Goal: Transaction & Acquisition: Purchase product/service

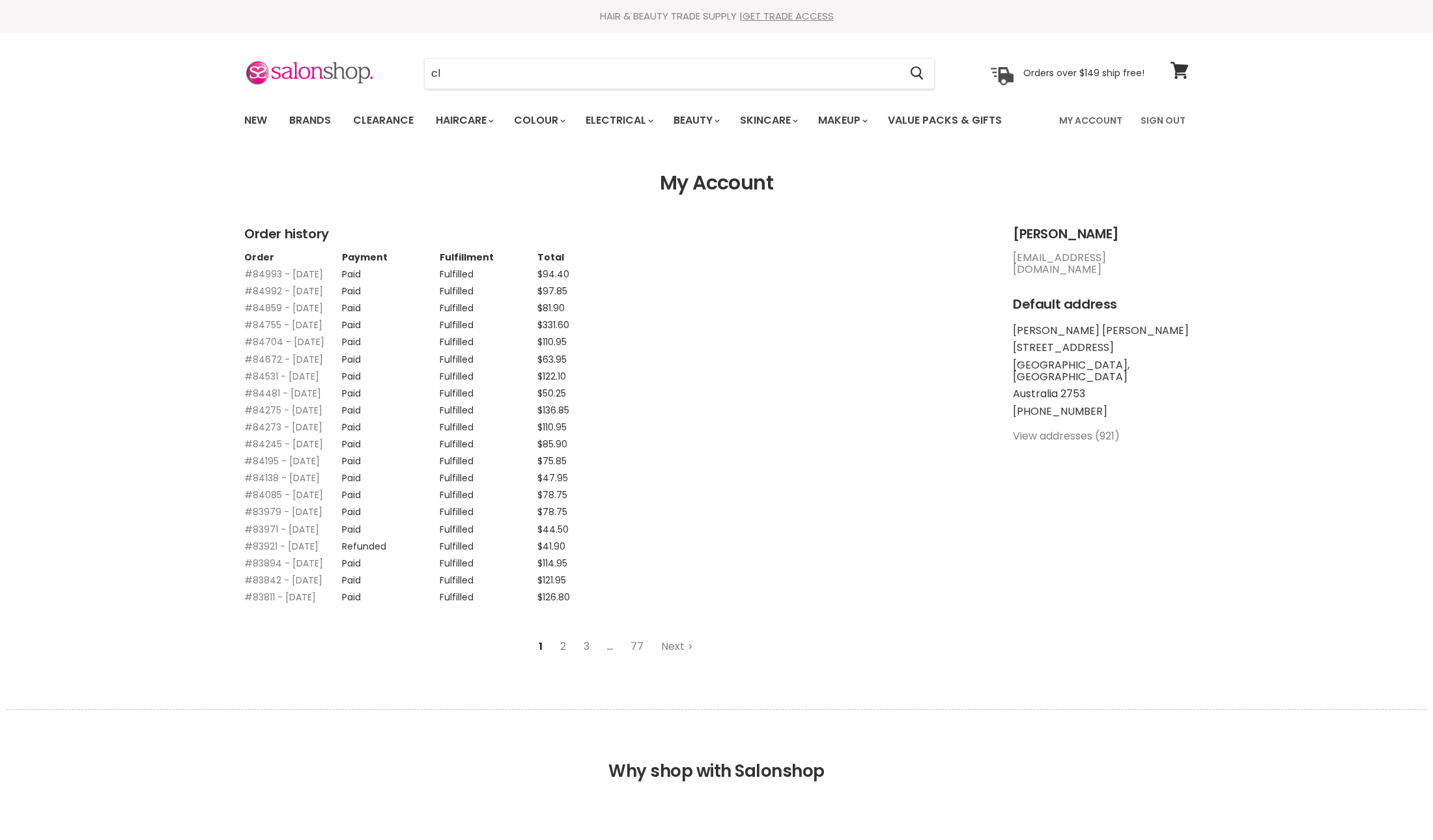
type input "cle"
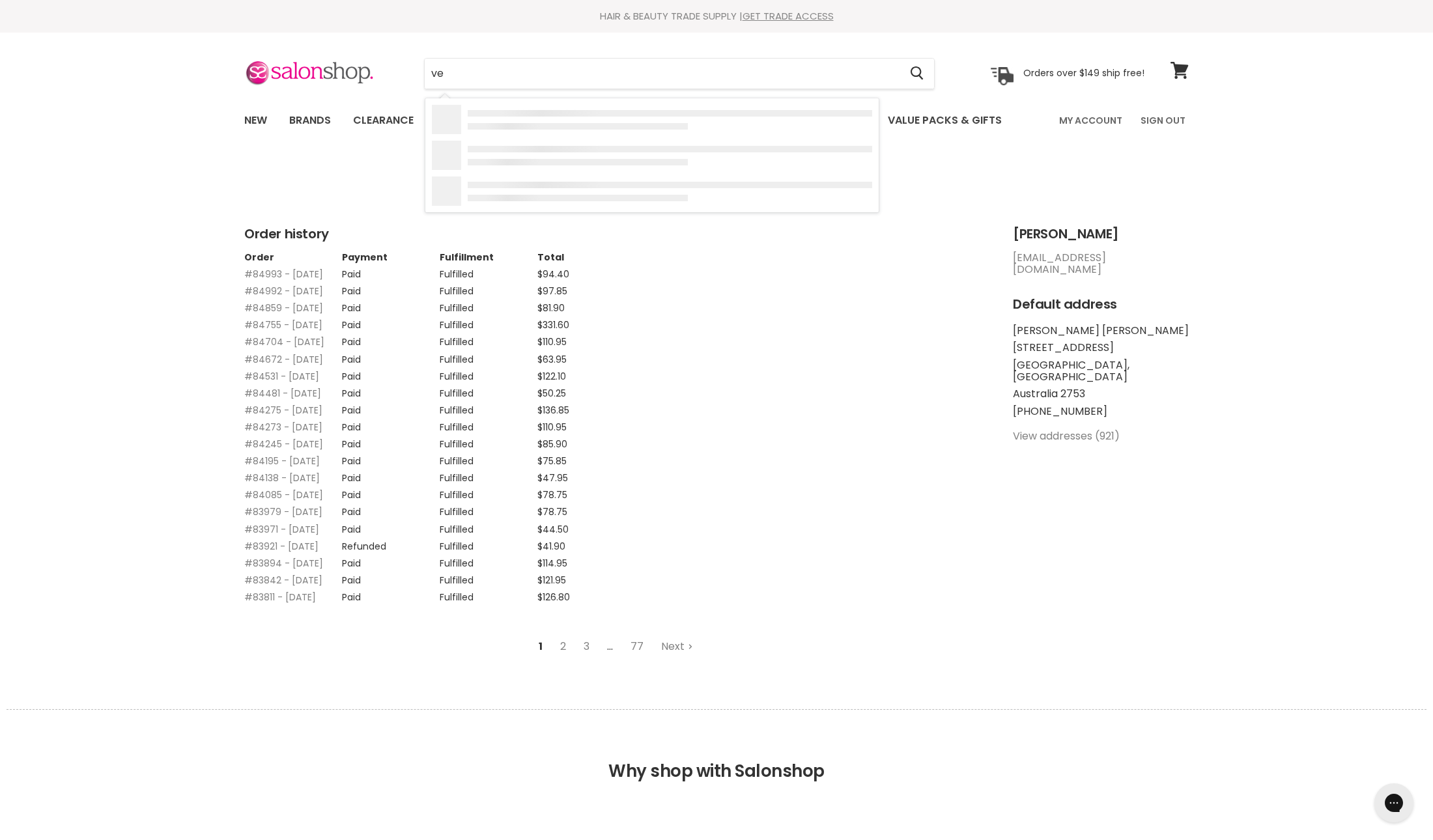
type input "v"
type input "clever"
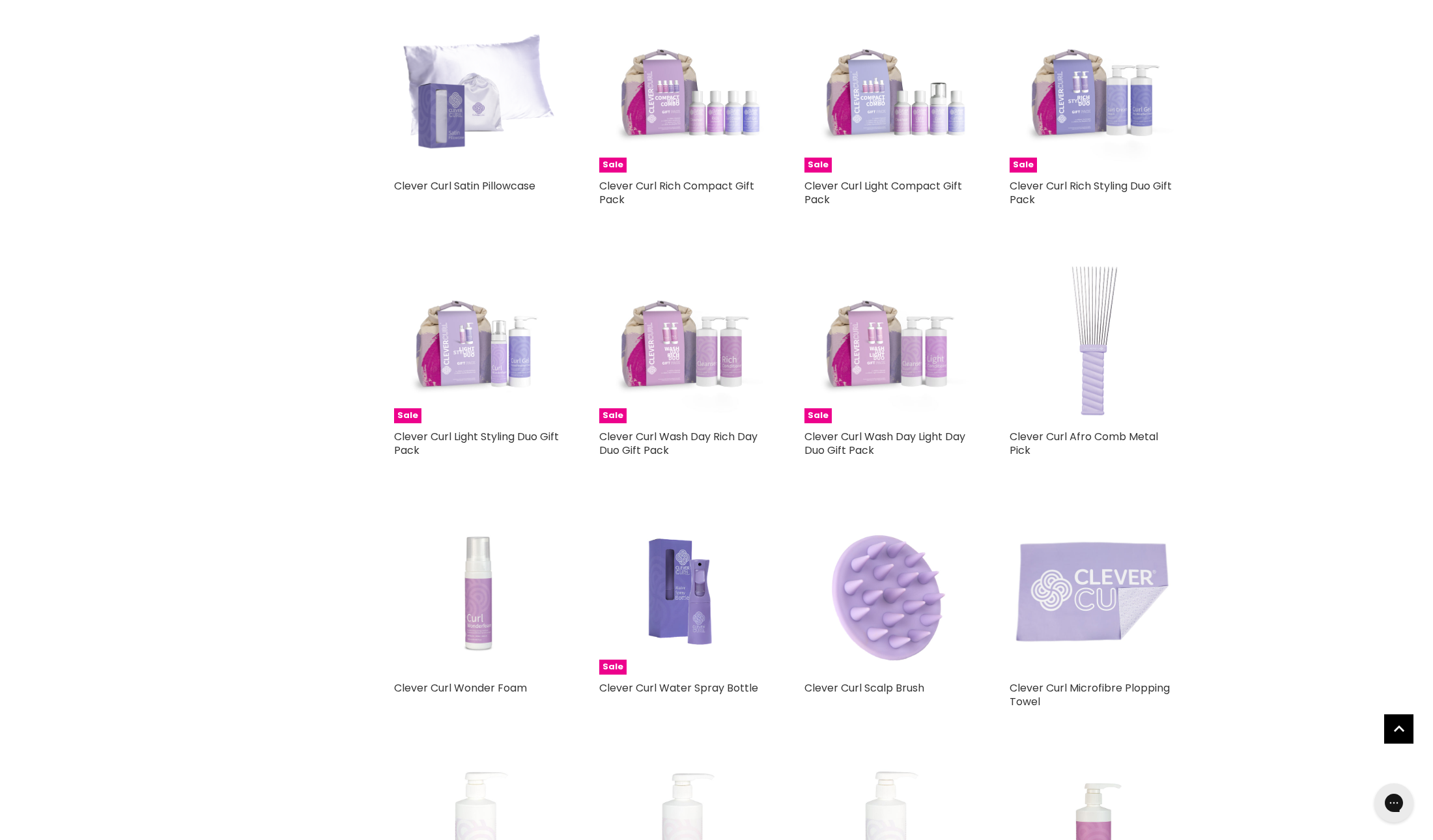
scroll to position [294, 0]
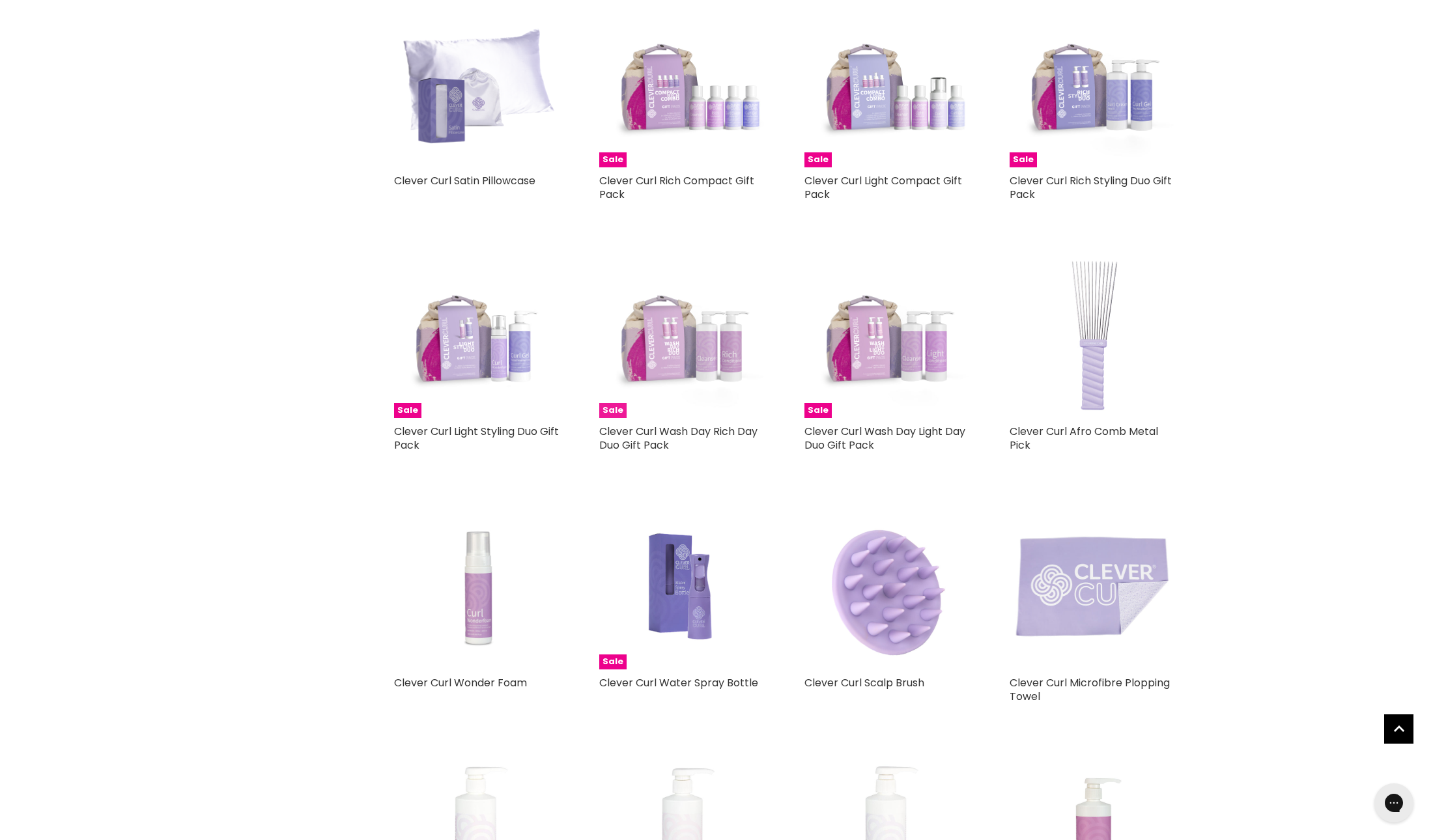
click at [635, 401] on img "Main content" at bounding box center [682, 335] width 166 height 166
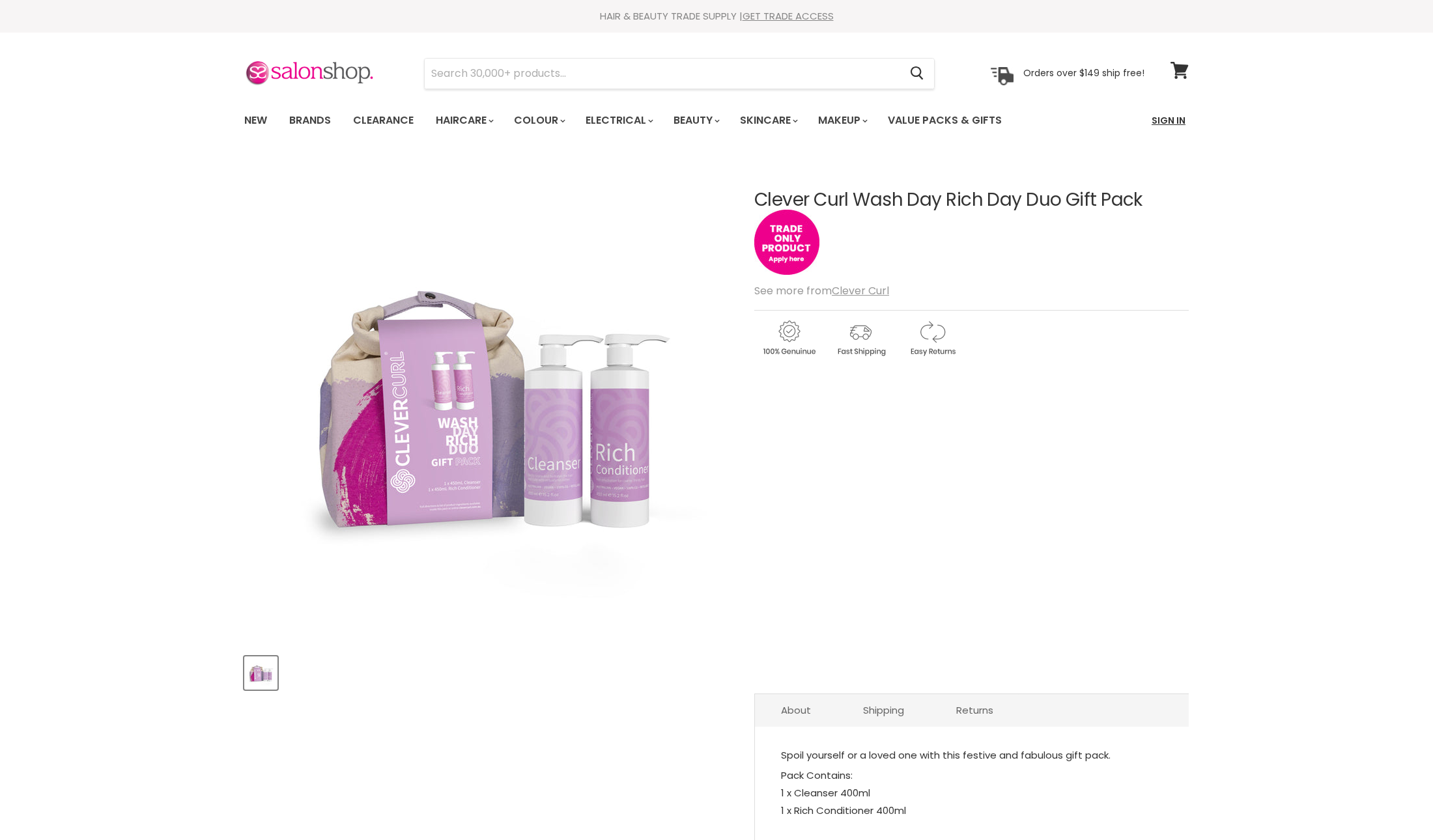
click at [1164, 125] on link "Sign In" at bounding box center [1168, 120] width 50 height 28
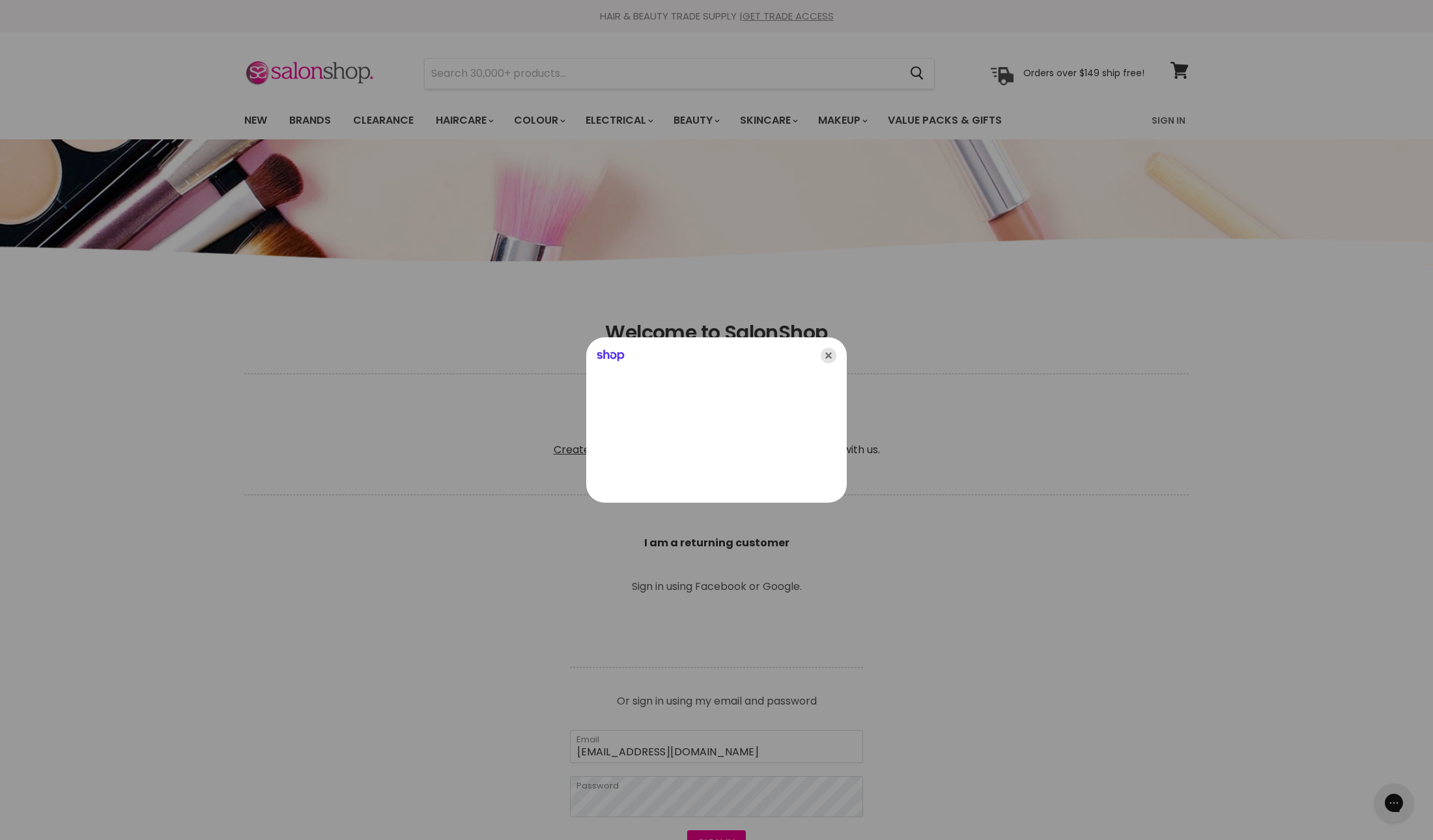
click at [831, 357] on icon "Close" at bounding box center [828, 356] width 16 height 16
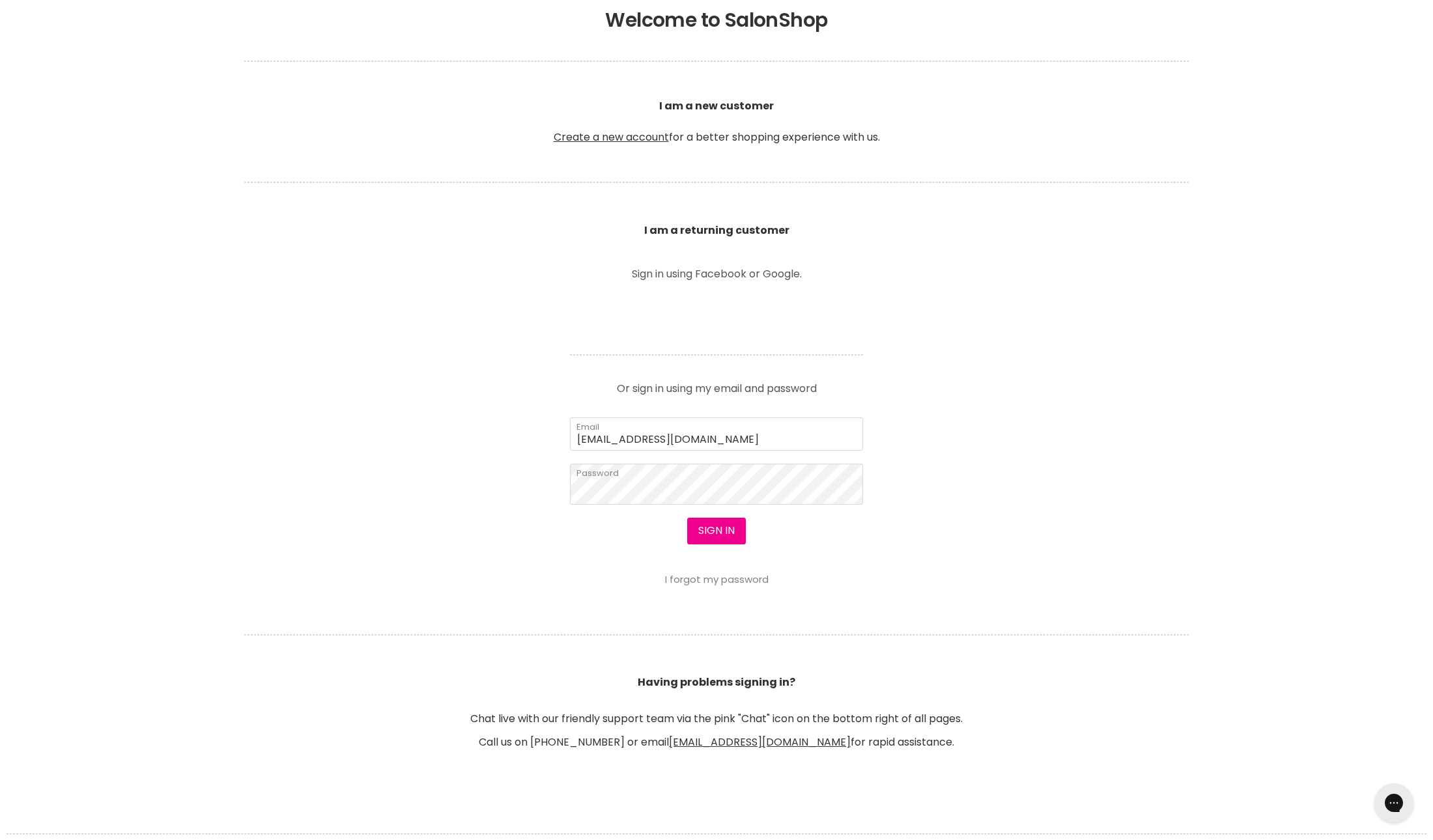
scroll to position [350, 0]
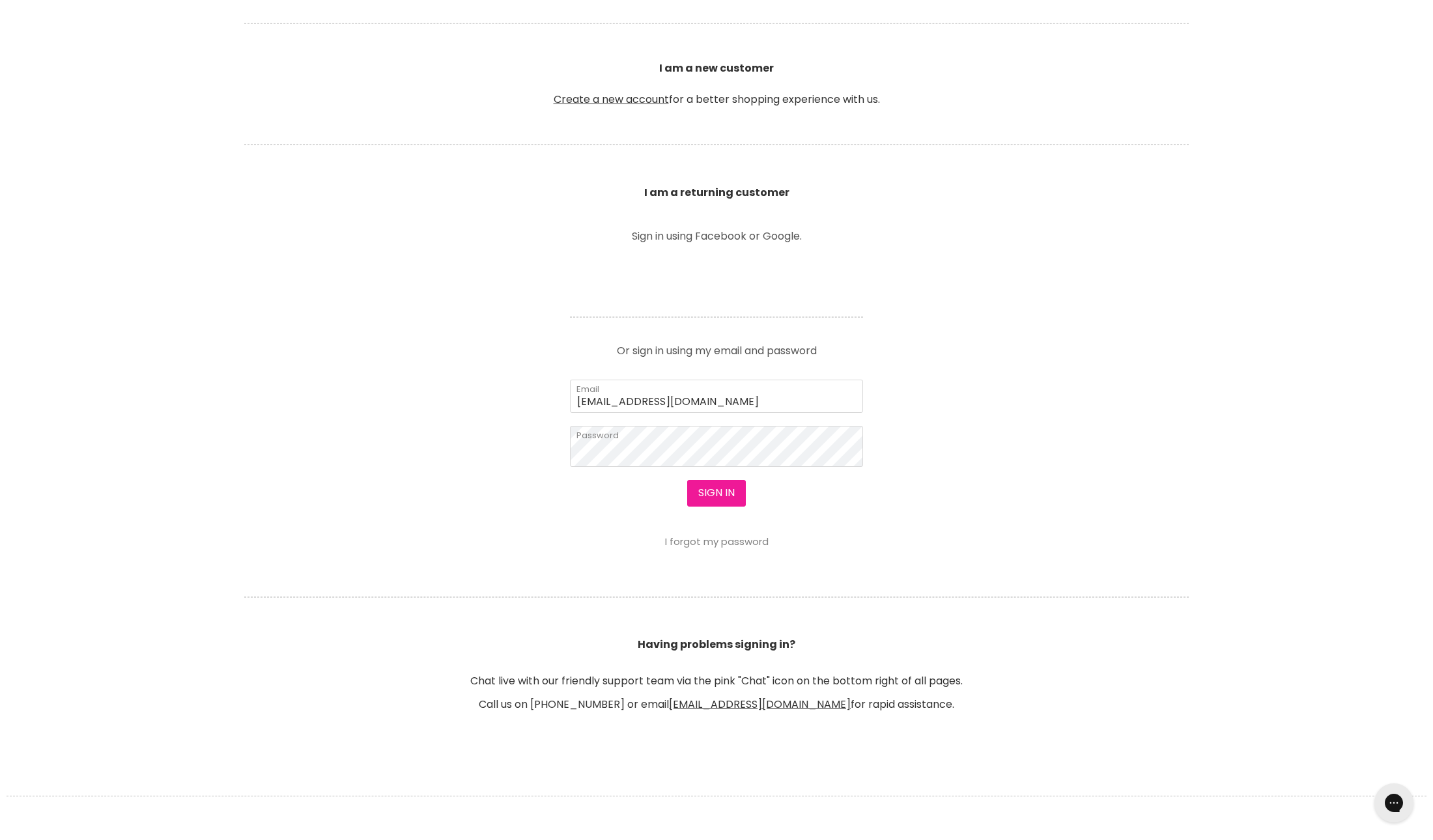
click at [723, 506] on button "Sign in" at bounding box center [716, 493] width 58 height 26
click at [720, 506] on button "Sign in" at bounding box center [716, 493] width 58 height 26
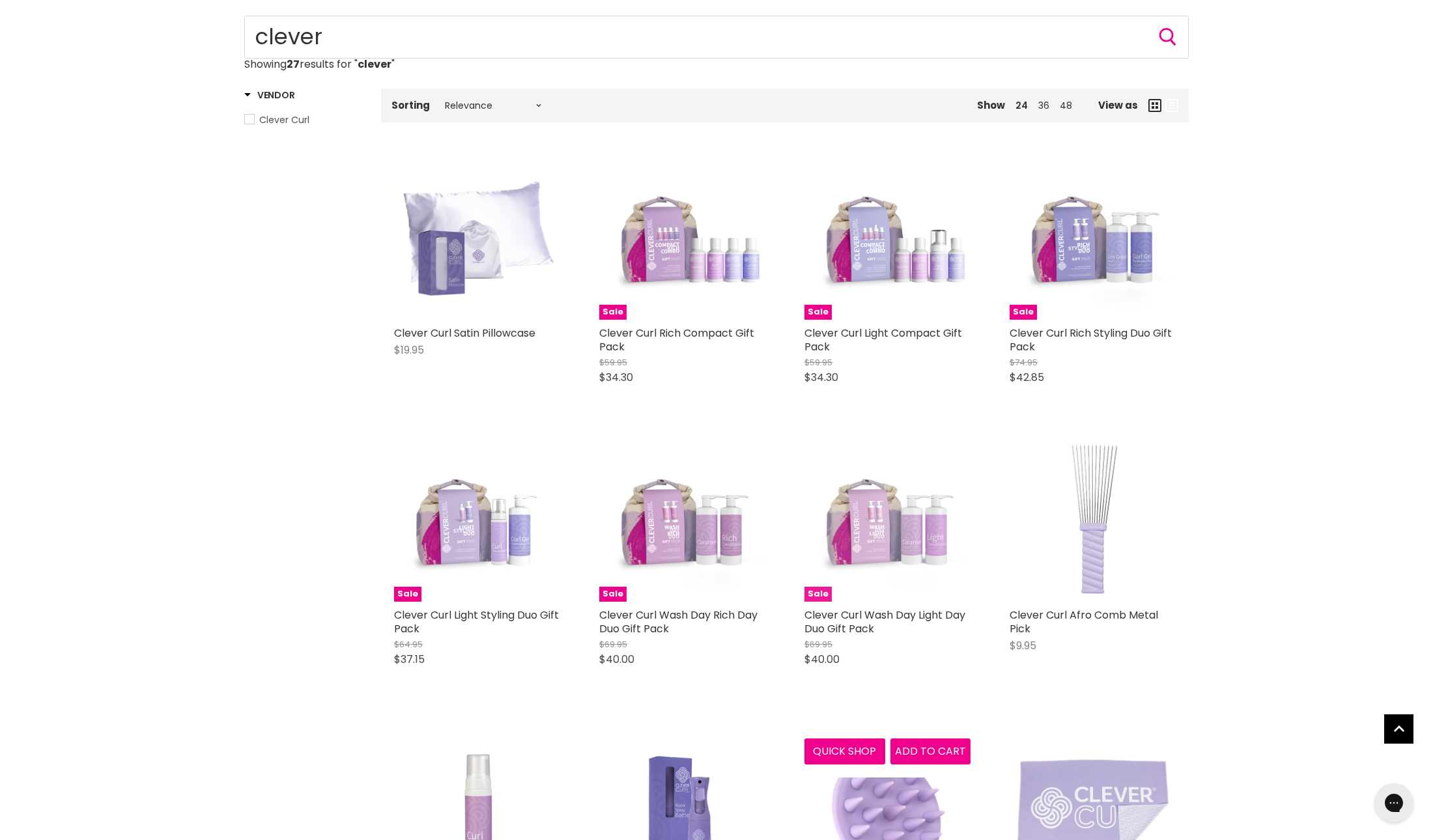
scroll to position [142, 0]
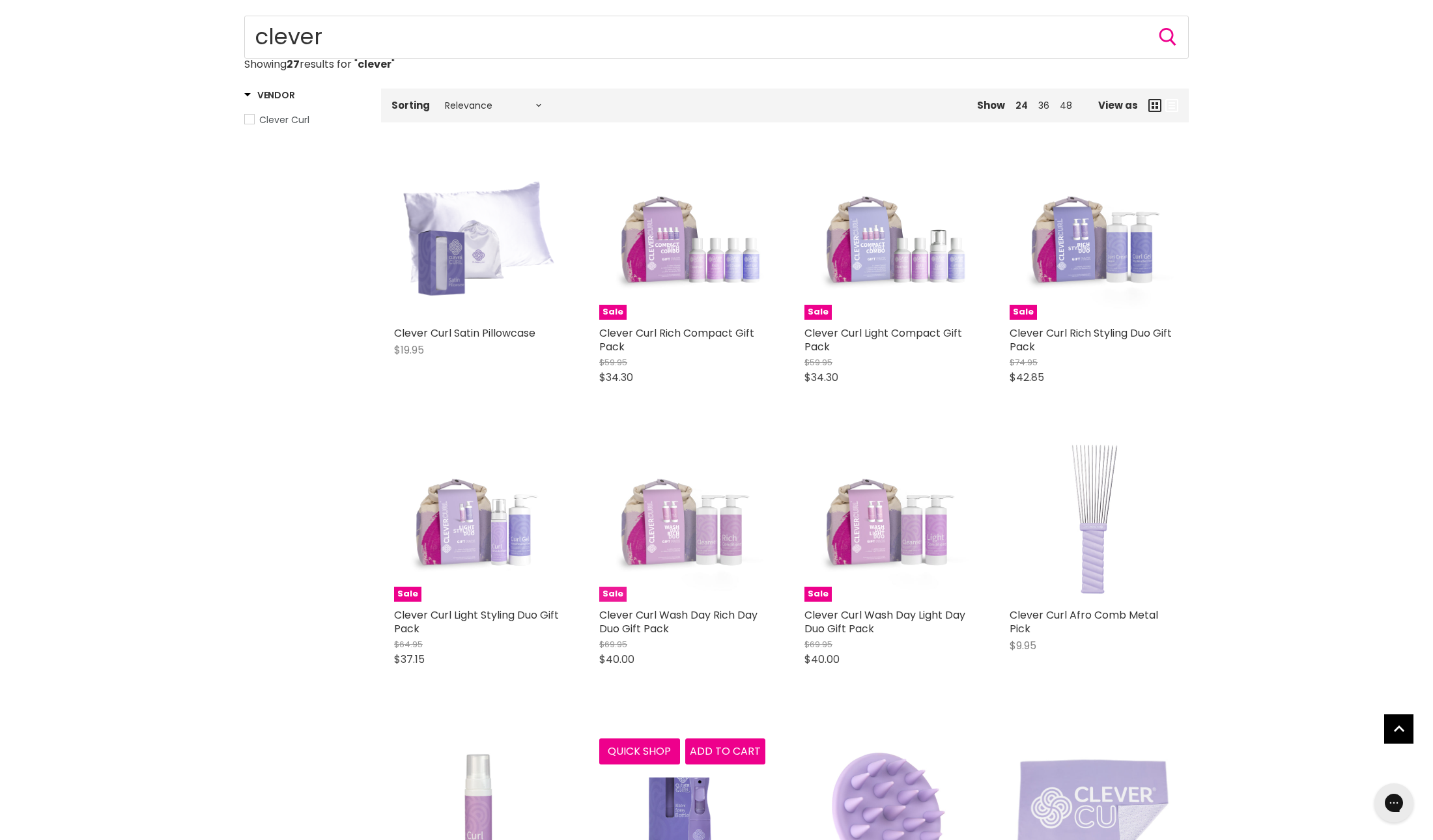
click at [709, 601] on img "Main content" at bounding box center [682, 518] width 166 height 166
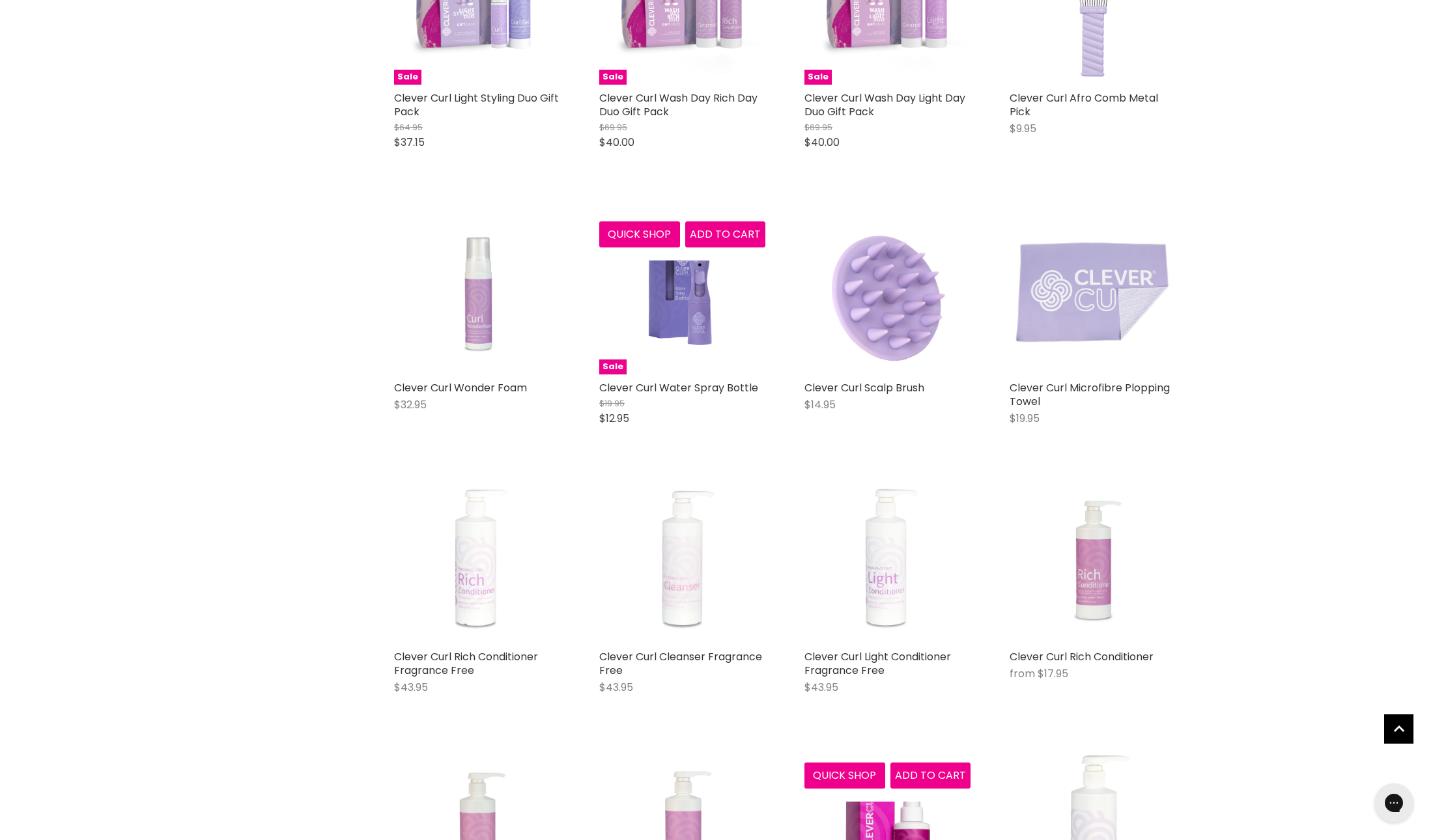
scroll to position [662, 0]
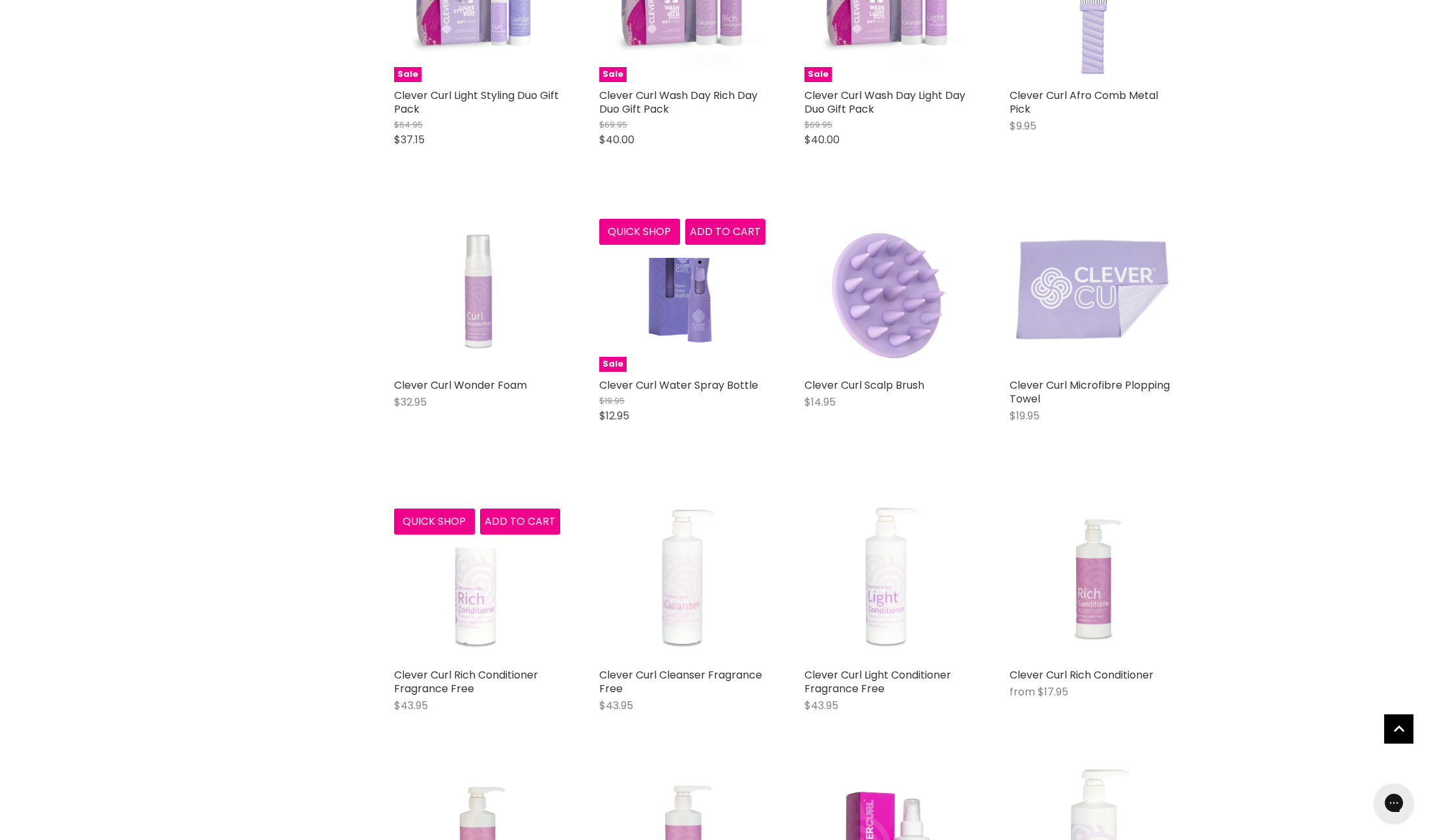
click at [480, 344] on img "Main content" at bounding box center [477, 288] width 124 height 166
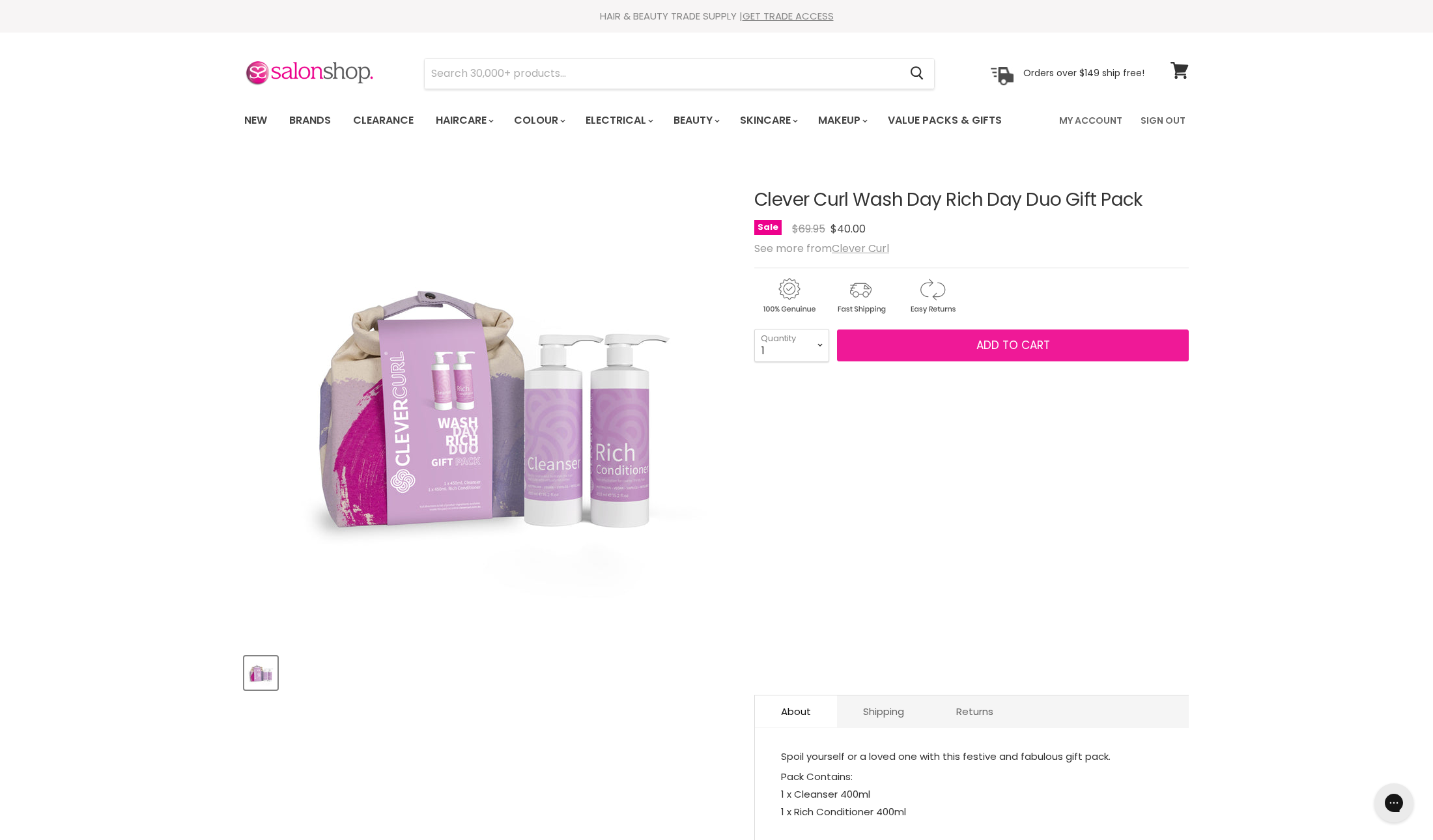
click at [991, 362] on button "Add to cart" at bounding box center [1013, 346] width 352 height 32
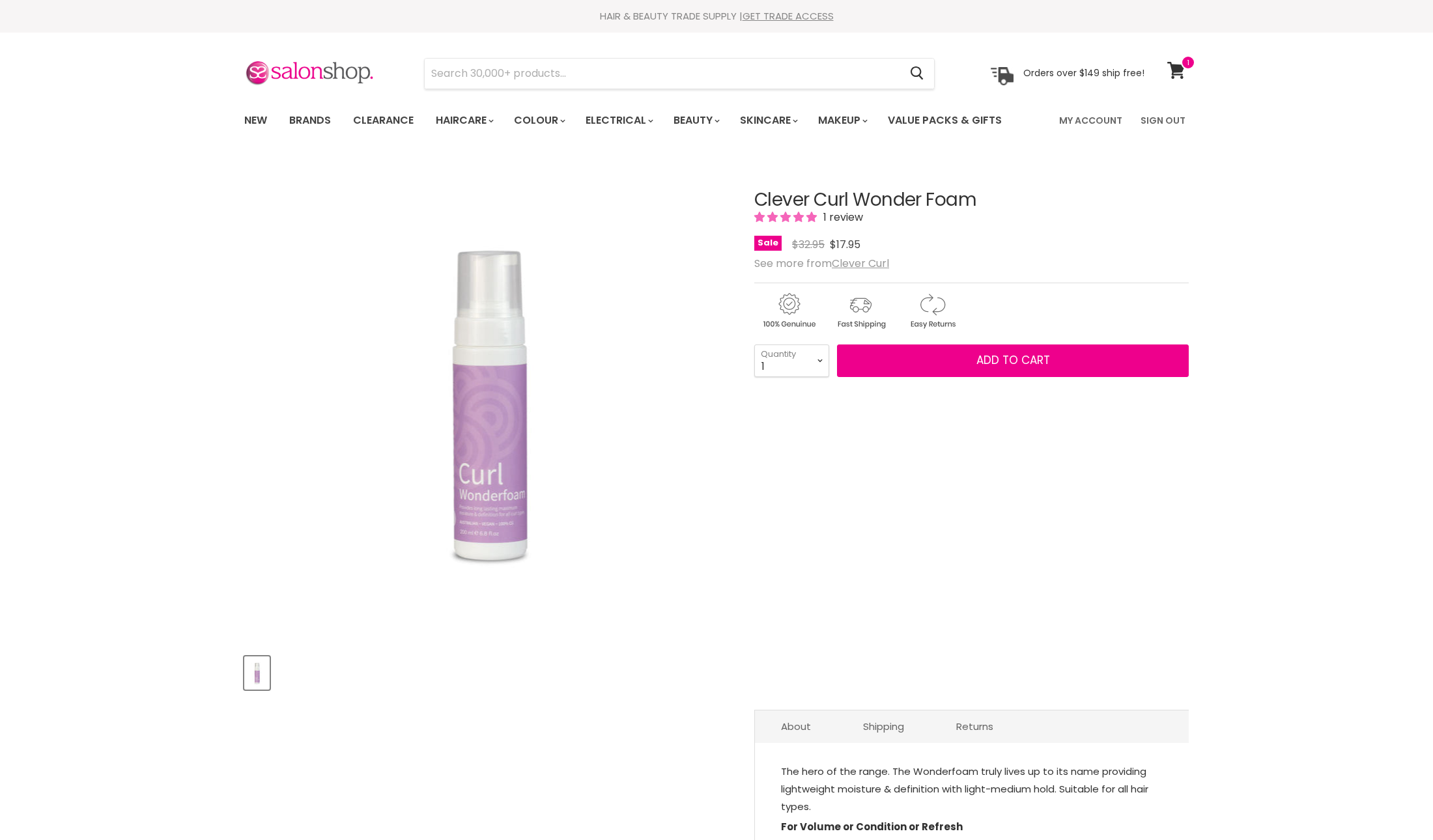
click at [1025, 368] on span "Add to cart" at bounding box center [1013, 361] width 73 height 16
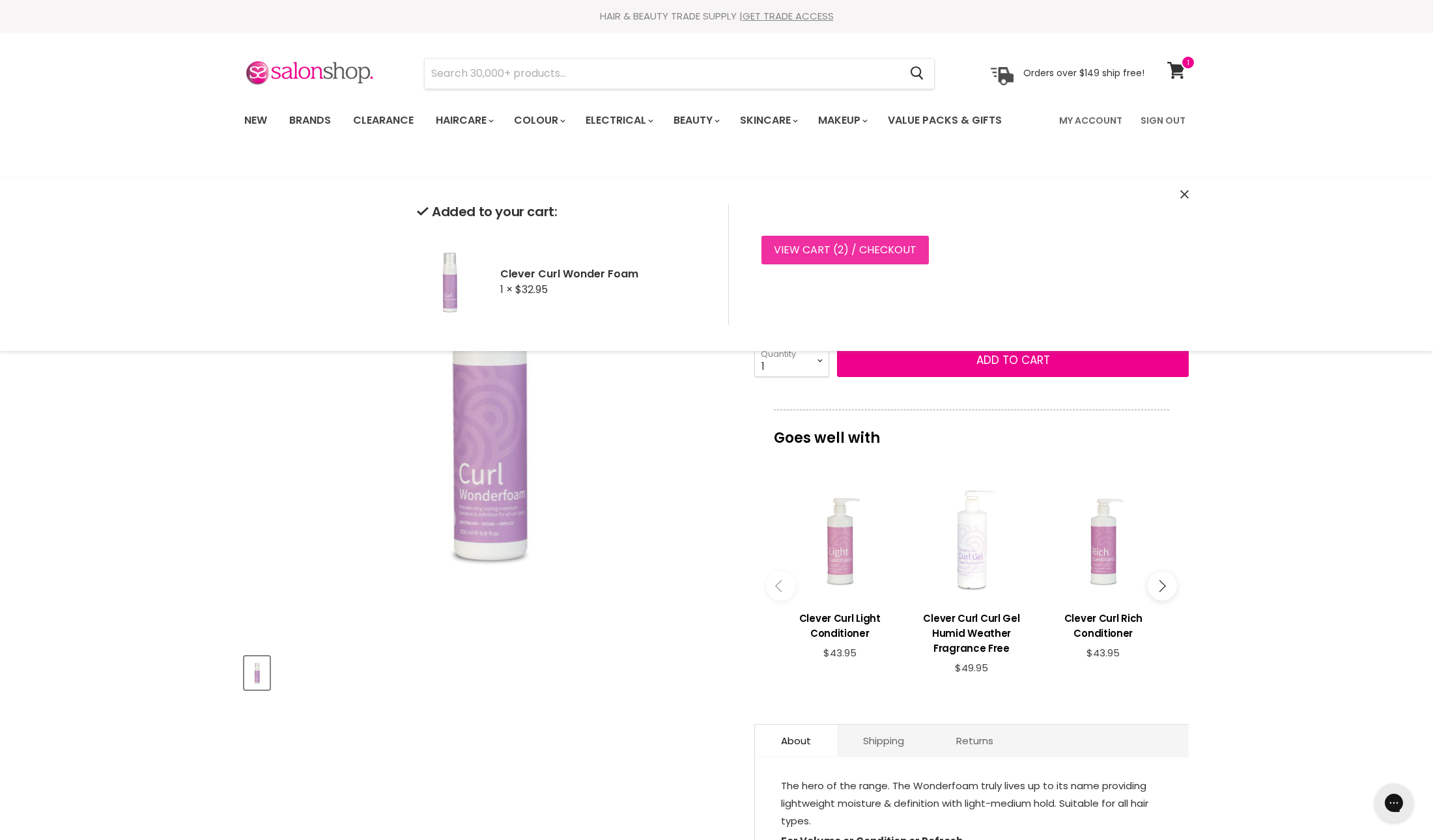
click at [883, 265] on link "View cart ( 2 ) / Checkout" at bounding box center [845, 250] width 168 height 28
